Goal: Task Accomplishment & Management: Use online tool/utility

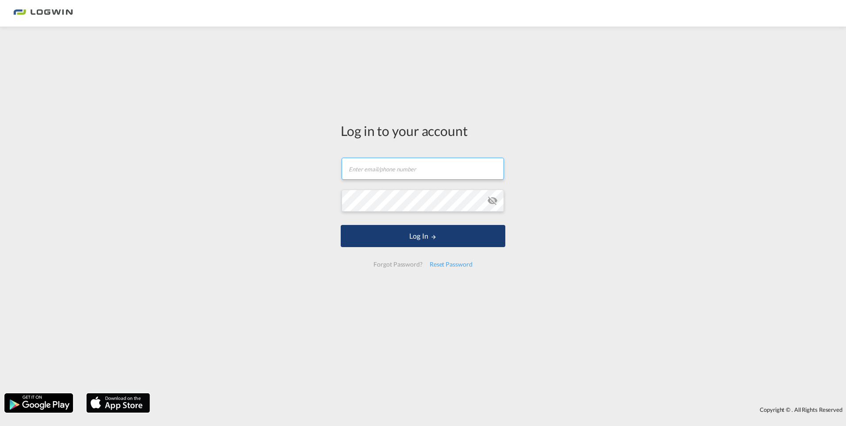
type input "[PERSON_NAME][EMAIL_ADDRESS][PERSON_NAME][DOMAIN_NAME]"
click at [411, 233] on button "Log In" at bounding box center [423, 236] width 165 height 22
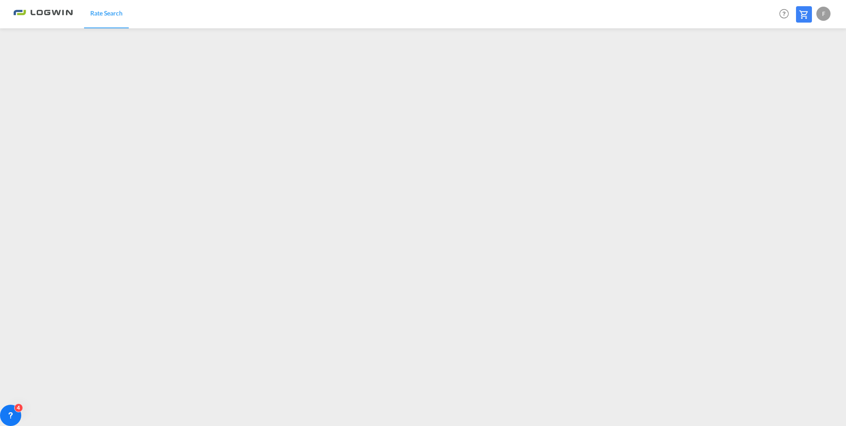
click at [824, 15] on div "F" at bounding box center [823, 14] width 14 height 14
click at [801, 69] on button "Logout" at bounding box center [813, 68] width 58 height 18
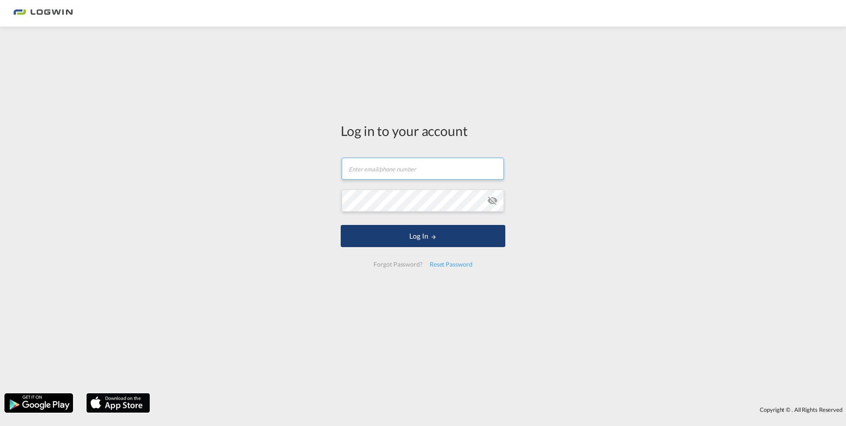
type input "[PERSON_NAME][EMAIL_ADDRESS][PERSON_NAME][DOMAIN_NAME]"
click at [412, 237] on button "Log In" at bounding box center [423, 236] width 165 height 22
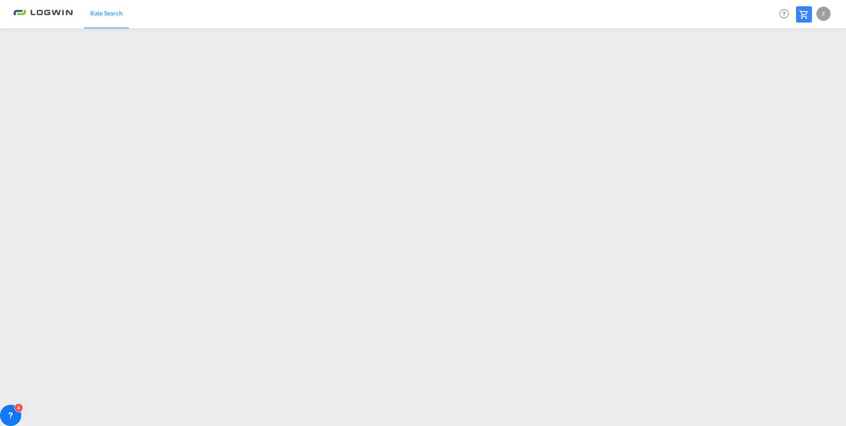
click at [819, 14] on div "F" at bounding box center [823, 14] width 14 height 14
click at [801, 69] on button "Logout" at bounding box center [813, 68] width 58 height 18
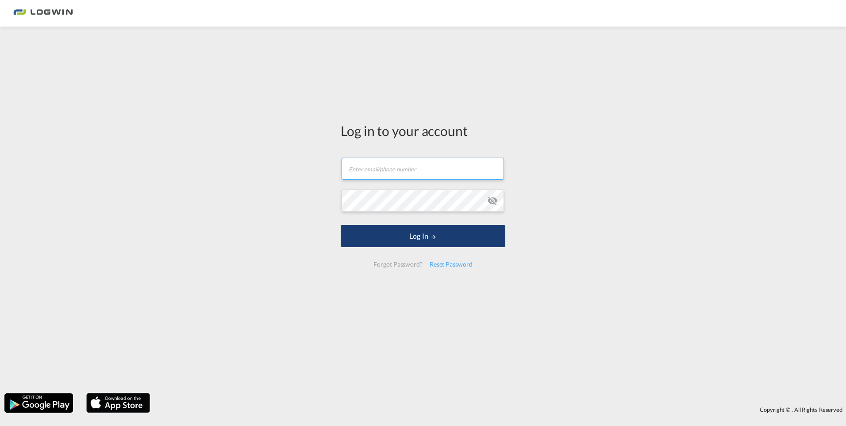
type input "[PERSON_NAME][EMAIL_ADDRESS][PERSON_NAME][DOMAIN_NAME]"
click at [415, 234] on button "Log In" at bounding box center [423, 236] width 165 height 22
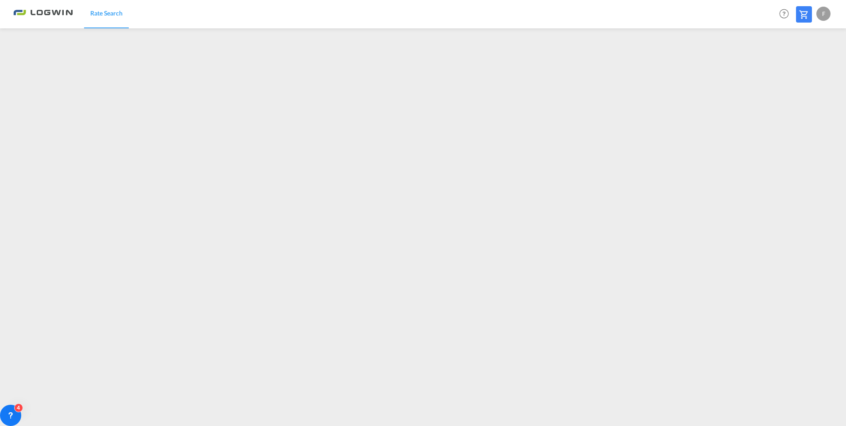
click at [820, 19] on div "F" at bounding box center [823, 14] width 14 height 14
click at [802, 69] on button "Logout" at bounding box center [813, 68] width 58 height 18
